Goal: Transaction & Acquisition: Obtain resource

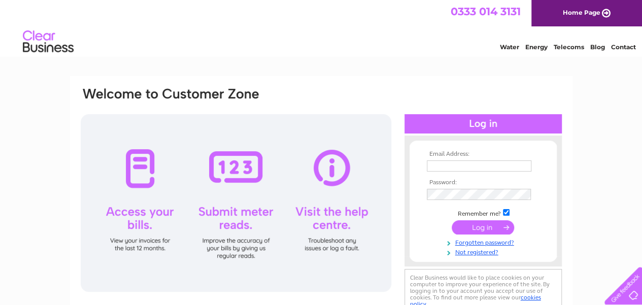
type input "jeanetta@buchananestates.co.uk"
click at [488, 228] on input "submit" at bounding box center [482, 227] width 62 height 14
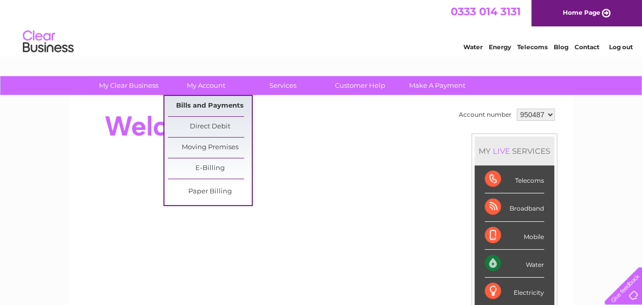
click at [204, 103] on link "Bills and Payments" at bounding box center [210, 106] width 84 height 20
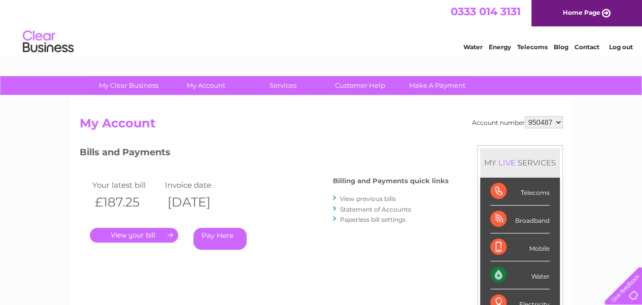
click at [139, 235] on link "." at bounding box center [134, 235] width 88 height 15
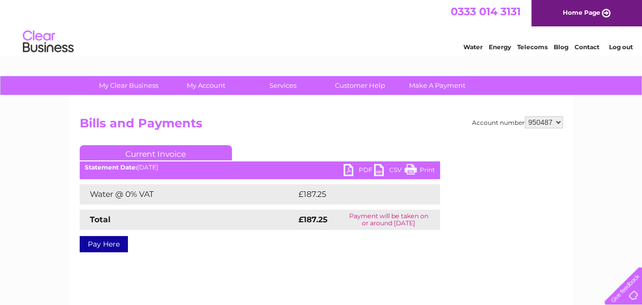
click at [355, 169] on link "PDF" at bounding box center [358, 171] width 30 height 15
click at [555, 122] on select "950487 950491 950496 953869" at bounding box center [543, 122] width 38 height 12
select select "950491"
click at [524, 116] on select "950487 950491 950496 953869" at bounding box center [543, 122] width 38 height 12
click at [356, 168] on link "PDF" at bounding box center [358, 171] width 30 height 15
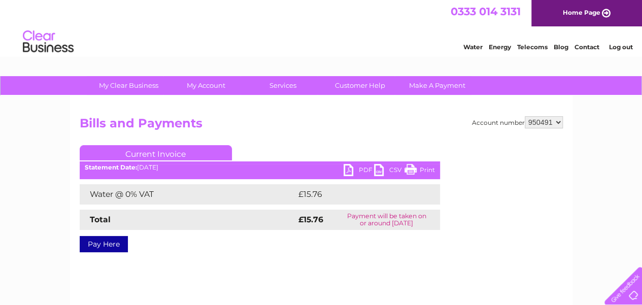
click at [557, 124] on select "950487 950491 950496 953869" at bounding box center [543, 122] width 38 height 12
select select "950496"
click at [524, 116] on select "950487 950491 950496 953869" at bounding box center [543, 122] width 38 height 12
click at [346, 171] on link "PDF" at bounding box center [358, 171] width 30 height 15
click at [443, 40] on div "Water Energy Telecoms Blog Contact Log out" at bounding box center [542, 42] width 199 height 21
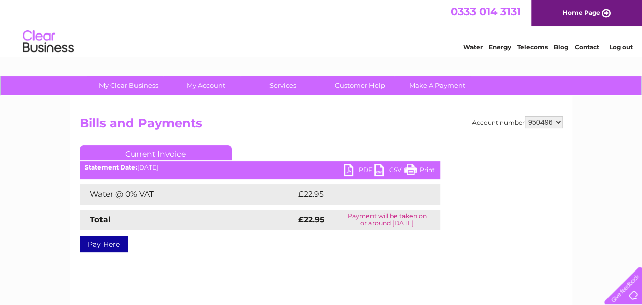
click at [556, 125] on select "950487 950491 950496 953869" at bounding box center [543, 122] width 38 height 12
click at [524, 116] on select "950487 950491 950496 953869" at bounding box center [543, 122] width 38 height 12
click at [348, 170] on link "PDF" at bounding box center [358, 171] width 30 height 15
click at [369, 58] on div "Water Energy Telecoms Blog Contact Log out" at bounding box center [321, 42] width 642 height 33
click at [557, 124] on select "950487 950491 950496 953869" at bounding box center [543, 122] width 38 height 12
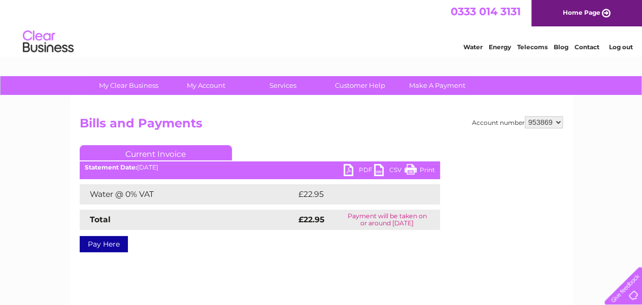
select select "950487"
click at [524, 116] on select "950487 950491 950496 953869" at bounding box center [543, 122] width 38 height 12
click at [555, 123] on select "950487 950491 950496 953869" at bounding box center [543, 122] width 38 height 12
select select "950491"
click at [524, 116] on select "950487 950491 950496 953869" at bounding box center [543, 122] width 38 height 12
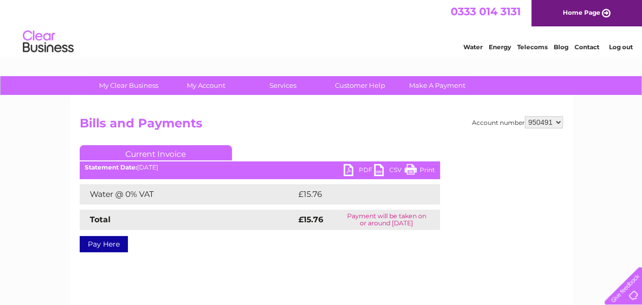
click at [557, 123] on select "950487 950491 950496 953869" at bounding box center [543, 122] width 38 height 12
select select "950496"
click at [524, 116] on select "950487 950491 950496 953869" at bounding box center [543, 122] width 38 height 12
click at [352, 169] on link "PDF" at bounding box center [358, 171] width 30 height 15
click at [403, 43] on div "Water Energy Telecoms Blog Contact Log out" at bounding box center [321, 42] width 642 height 33
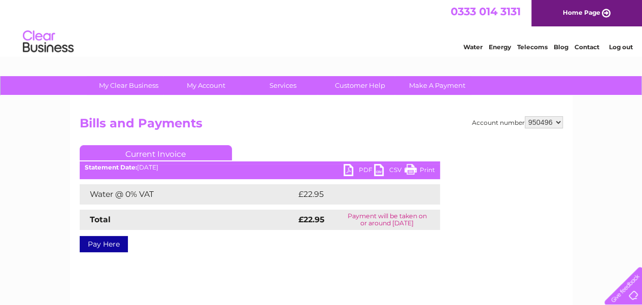
click at [555, 124] on select "950487 950491 950496 953869" at bounding box center [543, 122] width 38 height 12
select select "953869"
click at [524, 116] on select "950487 950491 950496 953869" at bounding box center [543, 122] width 38 height 12
click at [351, 169] on link "PDF" at bounding box center [358, 171] width 30 height 15
